Goal: Navigation & Orientation: Go to known website

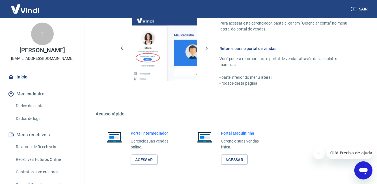
scroll to position [361, 0]
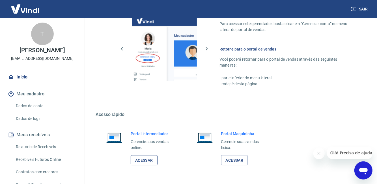
click at [151, 162] on link "Acessar" at bounding box center [144, 160] width 27 height 10
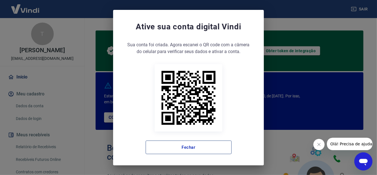
click at [216, 153] on button "Fechar" at bounding box center [189, 148] width 86 height 14
